Goal: Information Seeking & Learning: Learn about a topic

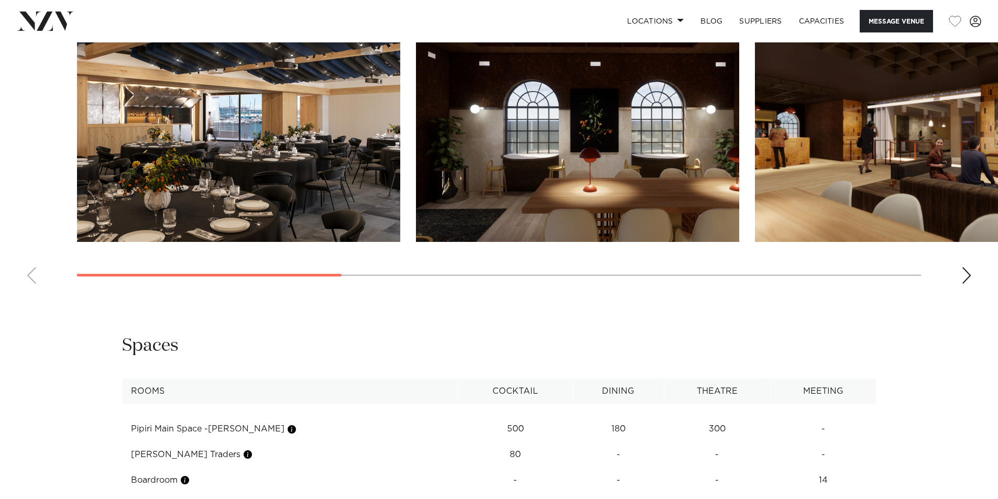
scroll to position [1100, 0]
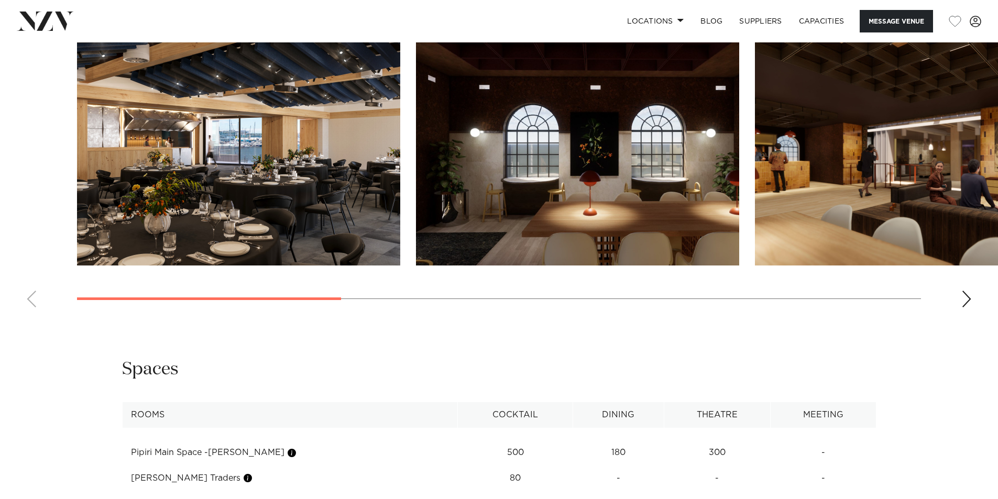
click at [805, 147] on img "3 / 8" at bounding box center [916, 146] width 323 height 237
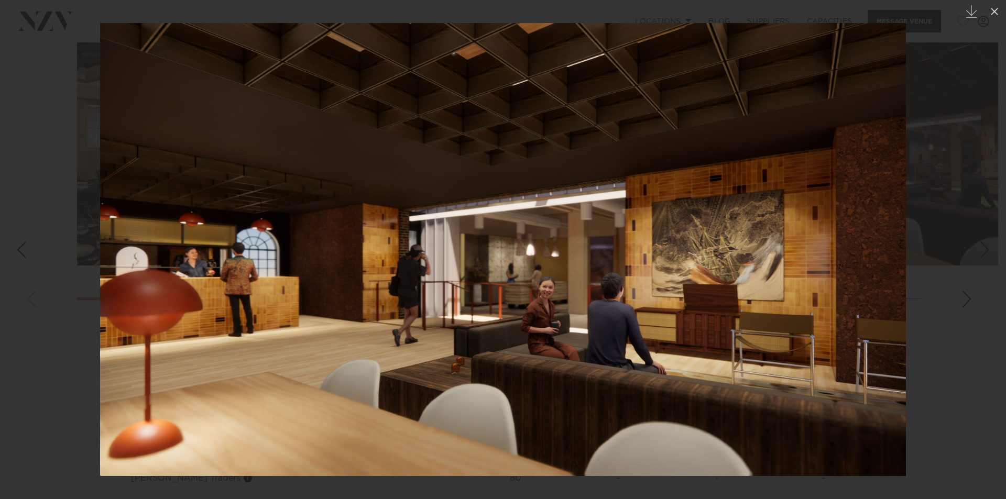
click at [929, 144] on div at bounding box center [503, 249] width 1006 height 499
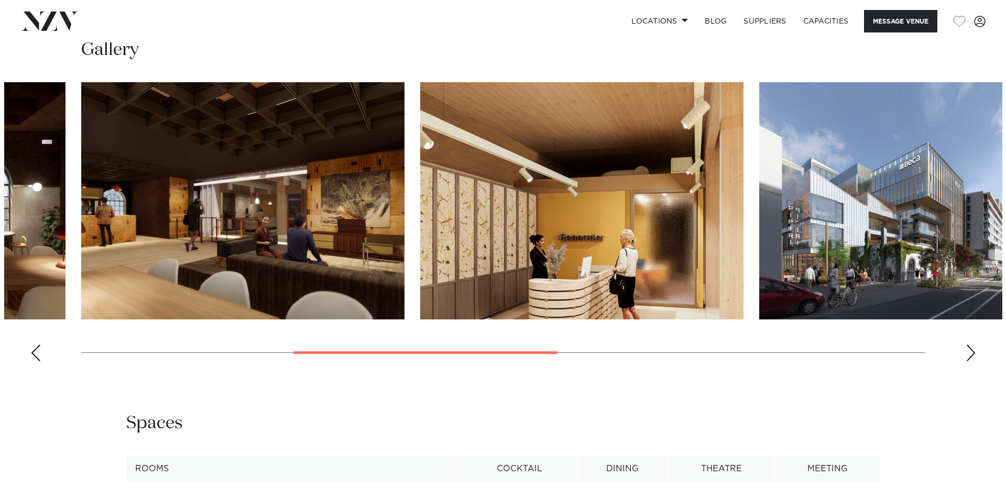
scroll to position [995, 0]
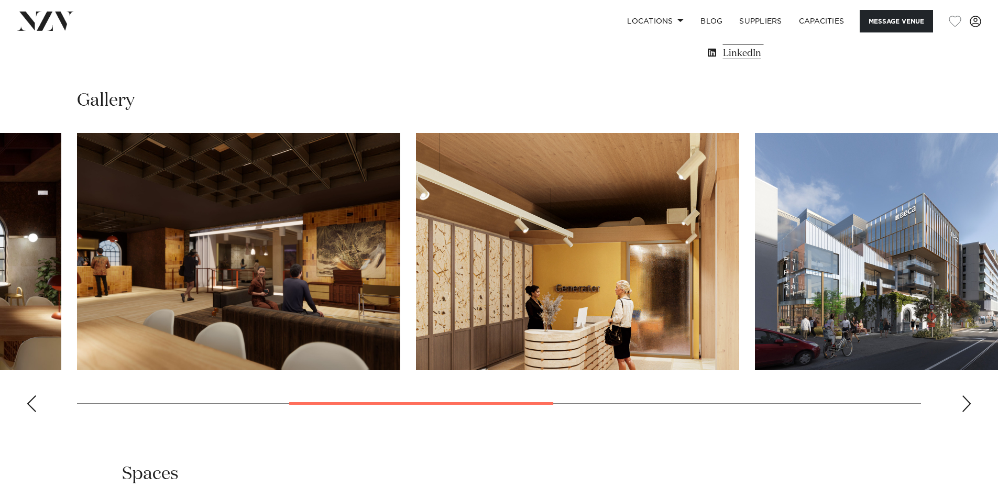
click at [559, 333] on img "4 / 8" at bounding box center [577, 251] width 323 height 237
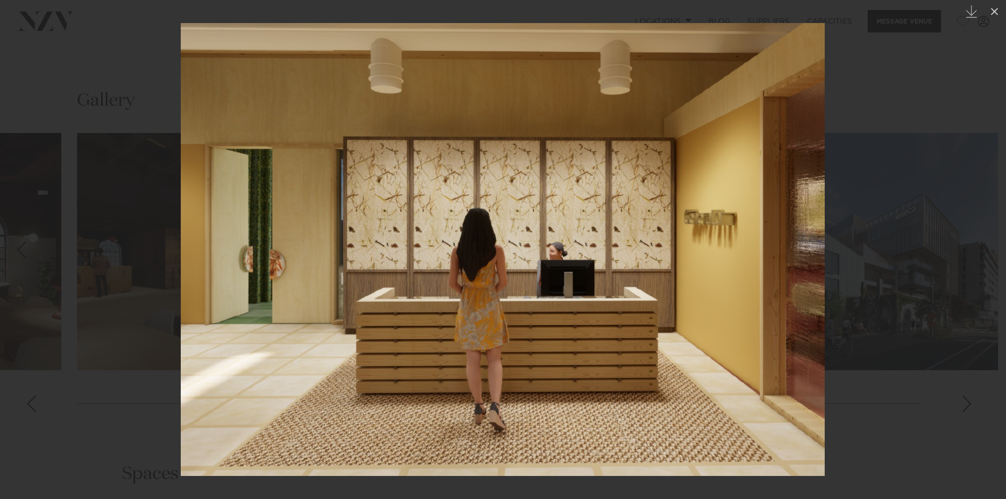
click at [978, 124] on div at bounding box center [503, 249] width 1006 height 499
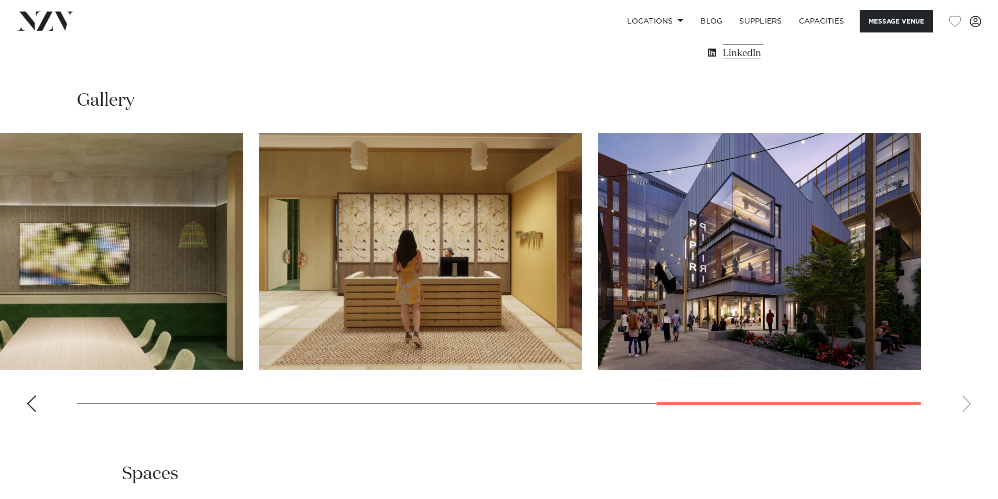
click at [31, 411] on div "Previous slide" at bounding box center [31, 403] width 10 height 17
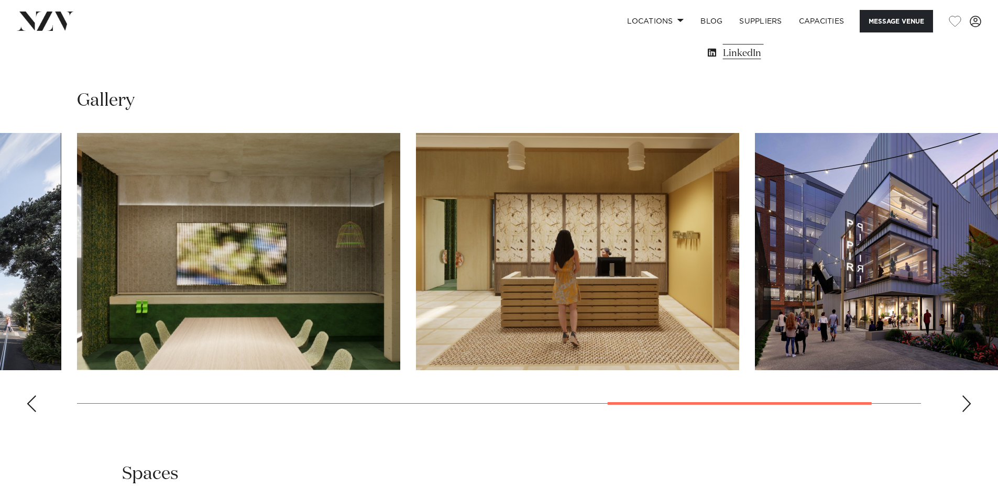
click at [31, 411] on div "Previous slide" at bounding box center [31, 403] width 10 height 17
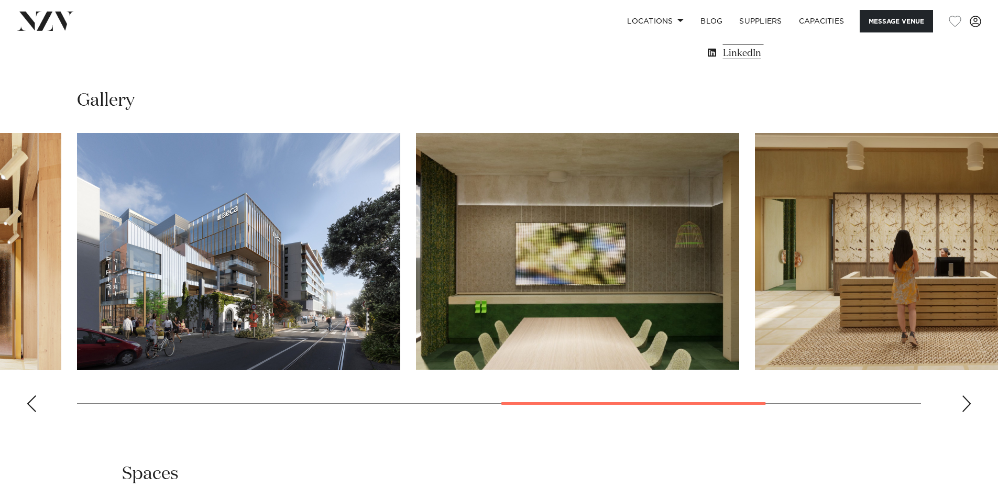
click at [31, 411] on div "Previous slide" at bounding box center [31, 403] width 10 height 17
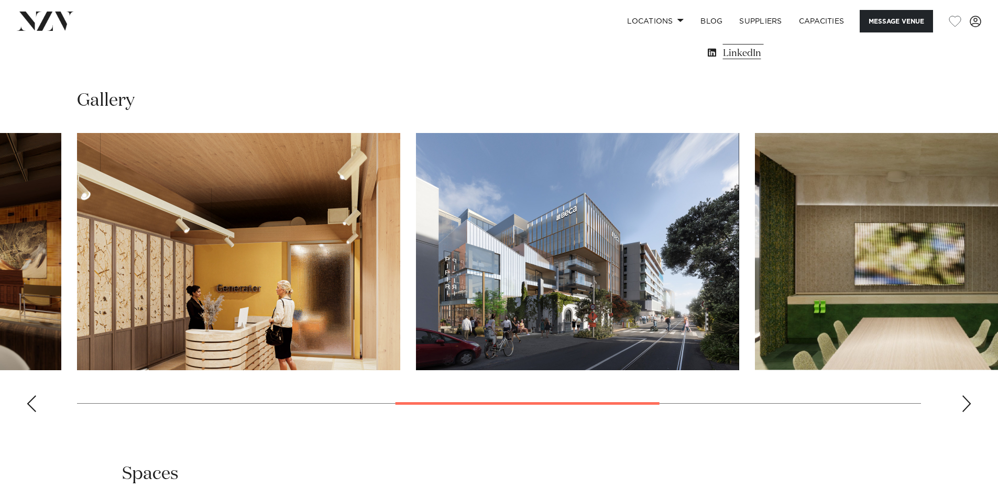
click at [31, 411] on div "Previous slide" at bounding box center [31, 403] width 10 height 17
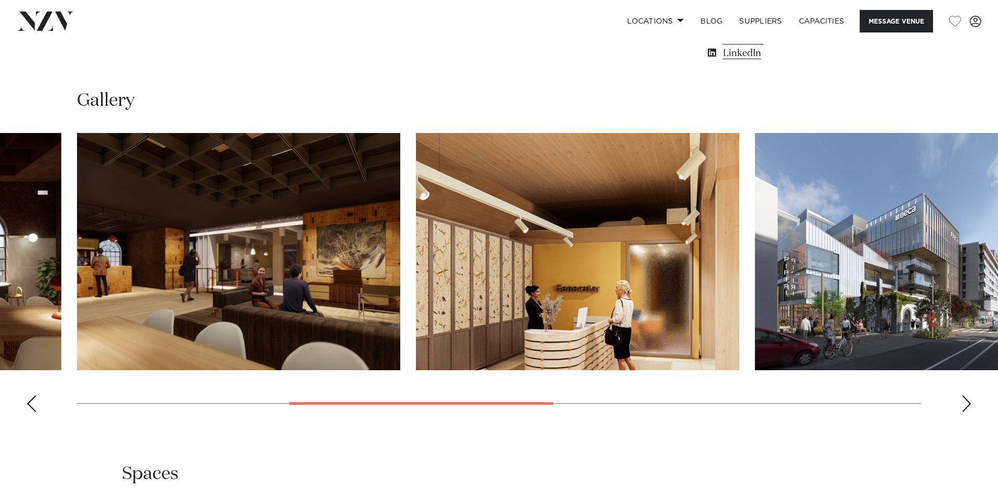
click at [31, 411] on div "Previous slide" at bounding box center [31, 403] width 10 height 17
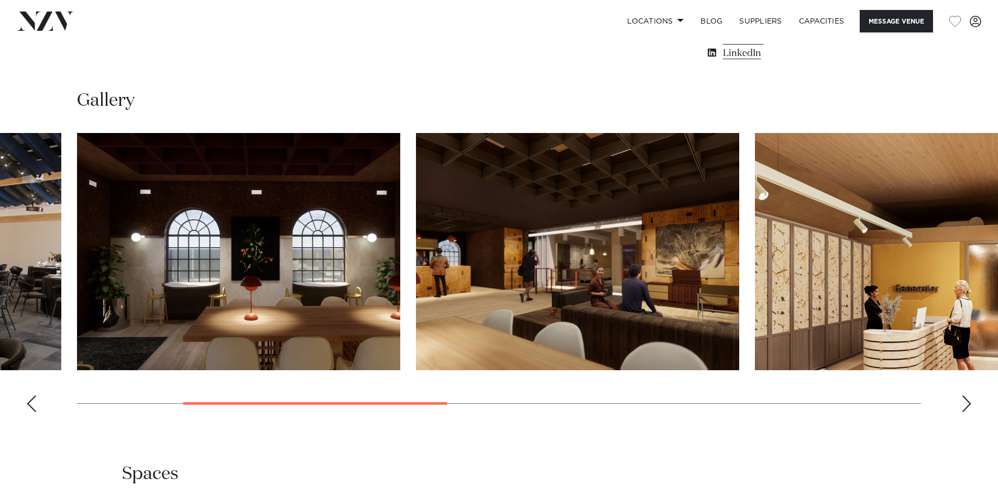
click at [31, 411] on div "Previous slide" at bounding box center [31, 403] width 10 height 17
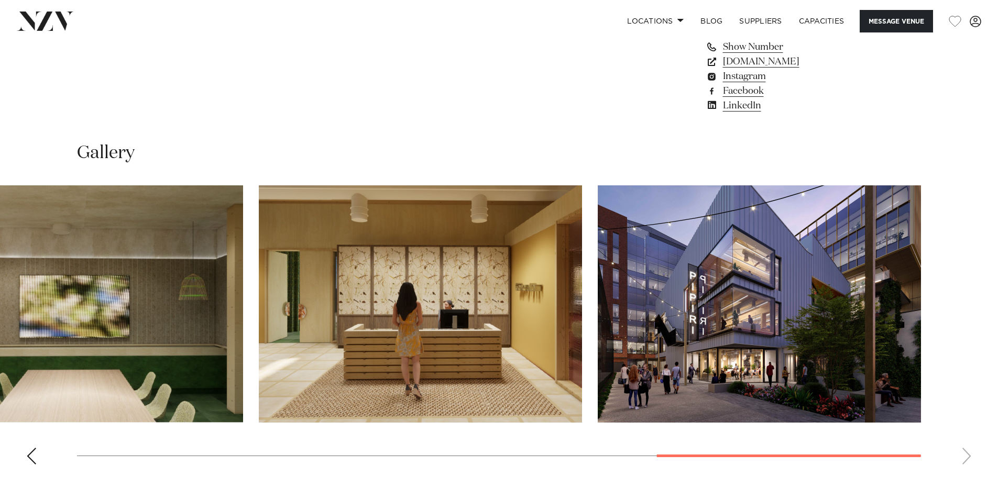
scroll to position [1152, 0]
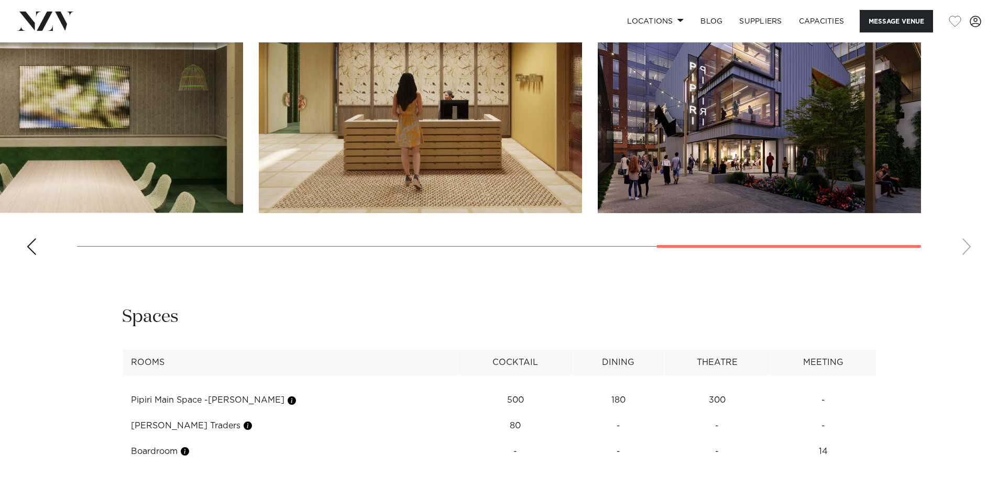
click at [962, 254] on swiper-container at bounding box center [499, 120] width 998 height 288
click at [967, 246] on swiper-container at bounding box center [499, 120] width 998 height 288
click at [40, 244] on swiper-container at bounding box center [499, 120] width 998 height 288
click at [27, 245] on div "Previous slide" at bounding box center [31, 246] width 10 height 17
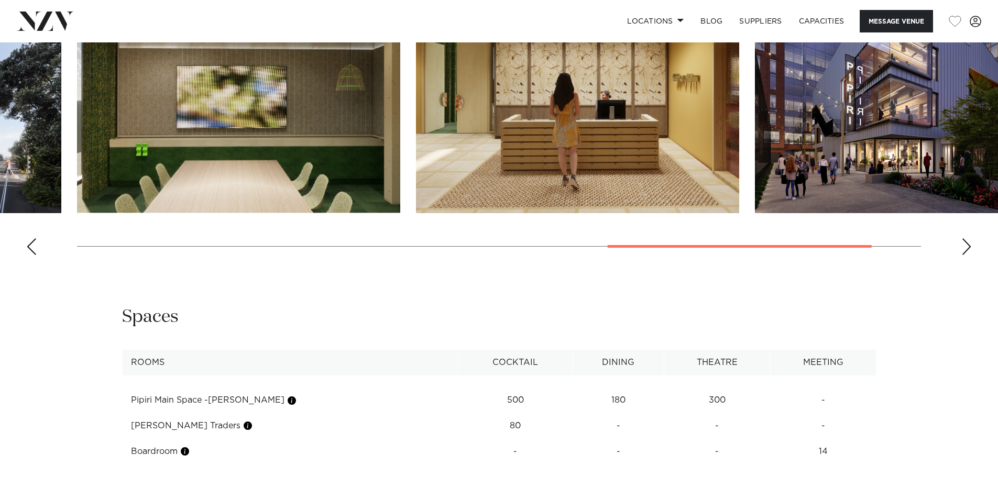
click at [27, 245] on div "Previous slide" at bounding box center [31, 246] width 10 height 17
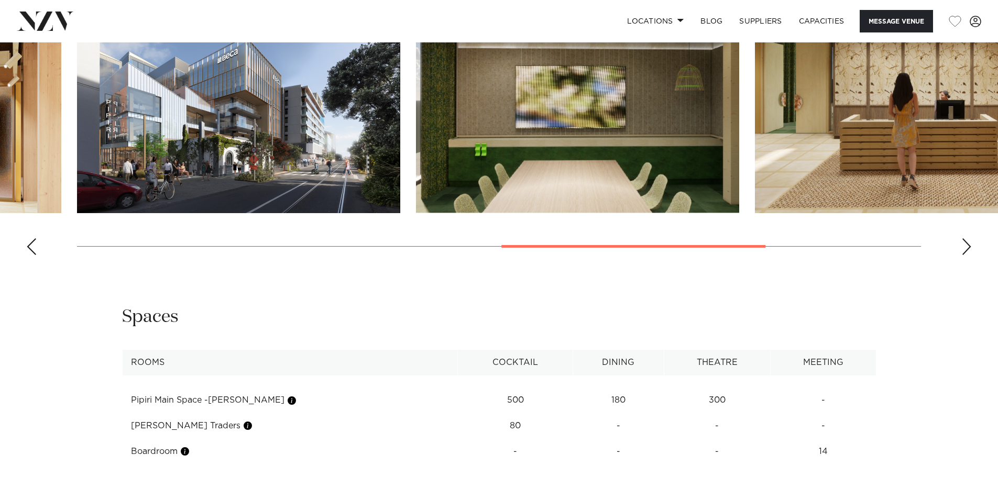
click at [27, 245] on div "Previous slide" at bounding box center [31, 246] width 10 height 17
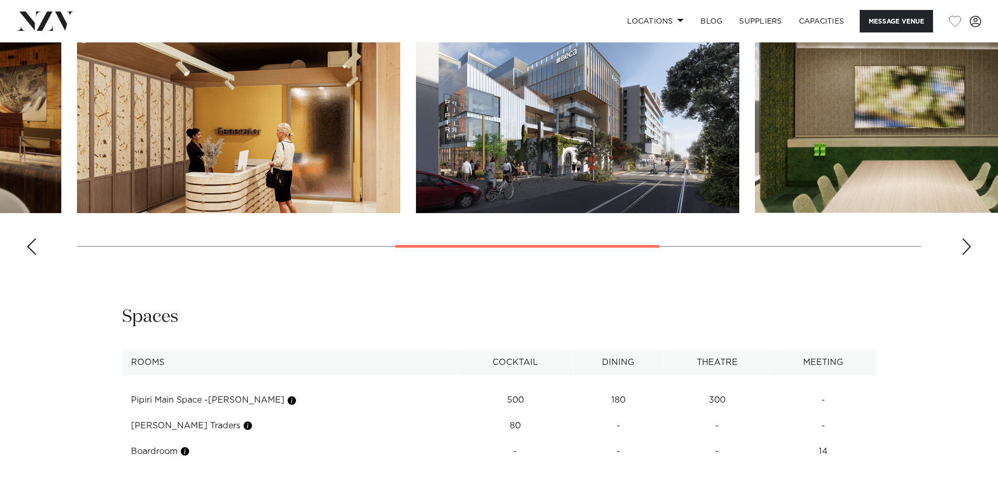
click at [27, 245] on div "Previous slide" at bounding box center [31, 246] width 10 height 17
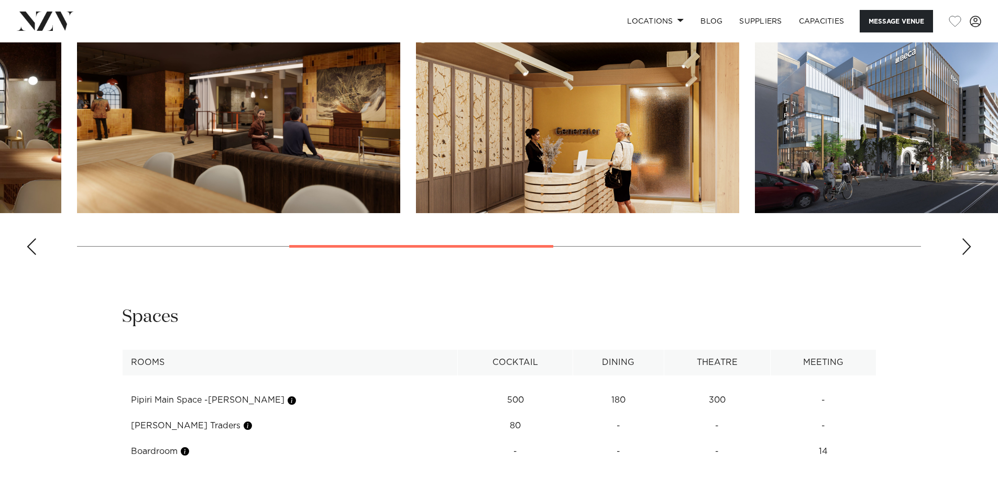
click at [27, 245] on div "Previous slide" at bounding box center [31, 246] width 10 height 17
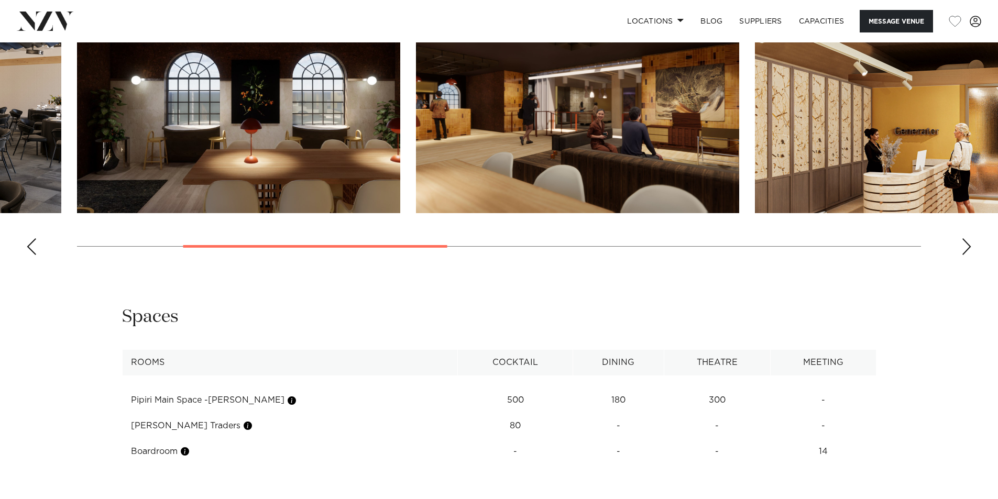
click at [27, 245] on div "Previous slide" at bounding box center [31, 246] width 10 height 17
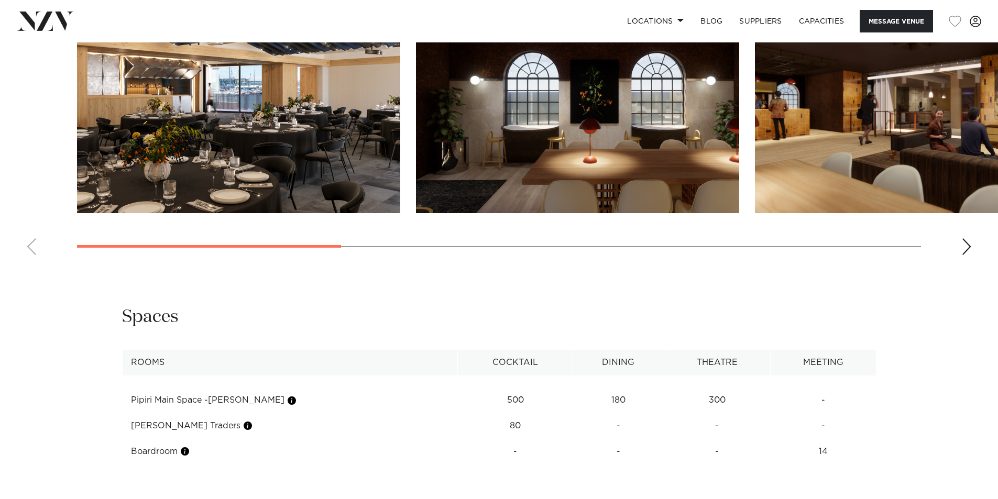
click at [27, 245] on swiper-container at bounding box center [499, 120] width 998 height 288
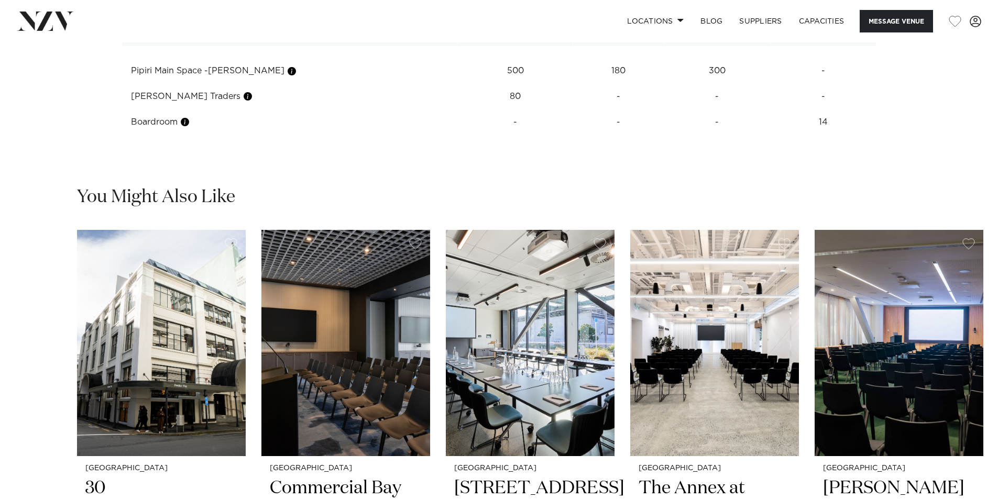
scroll to position [1624, 0]
